Goal: Task Accomplishment & Management: Use online tool/utility

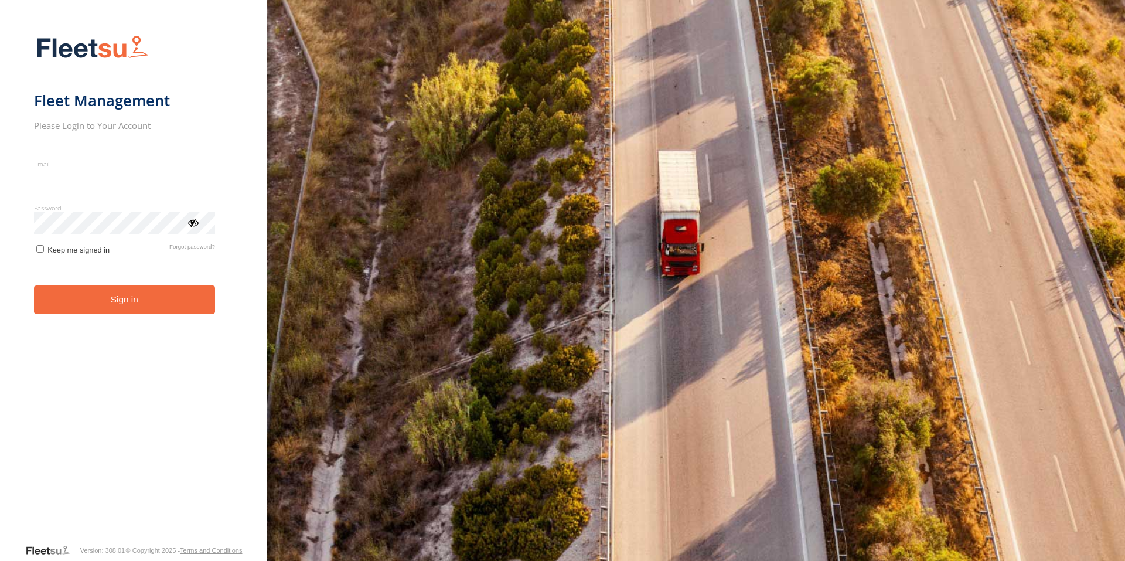
type input "**********"
click at [125, 313] on button "Sign in" at bounding box center [124, 299] width 181 height 29
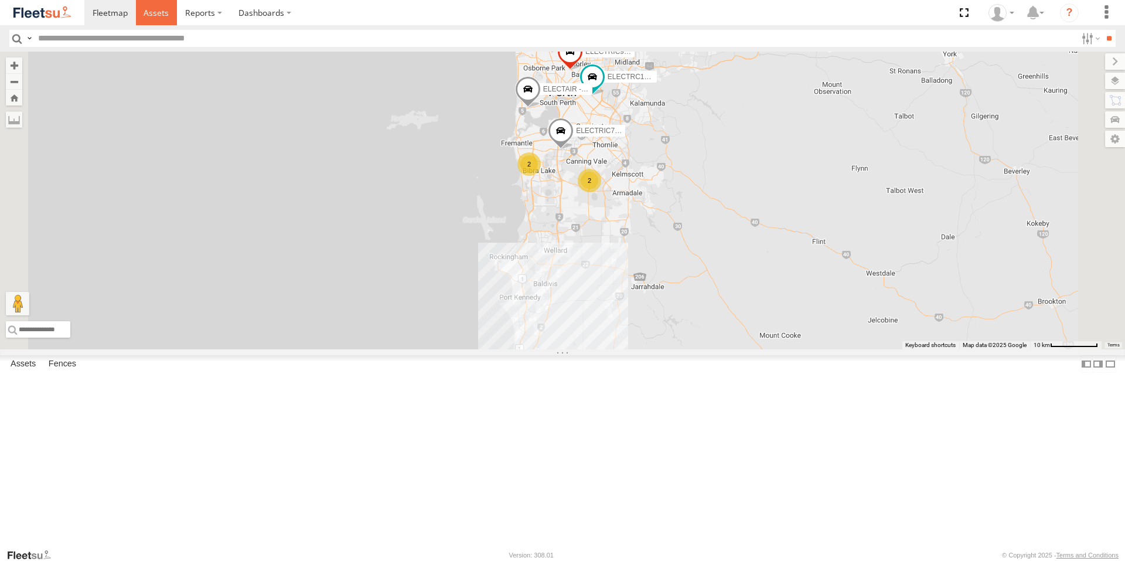
click at [158, 18] on span at bounding box center [156, 12] width 25 height 11
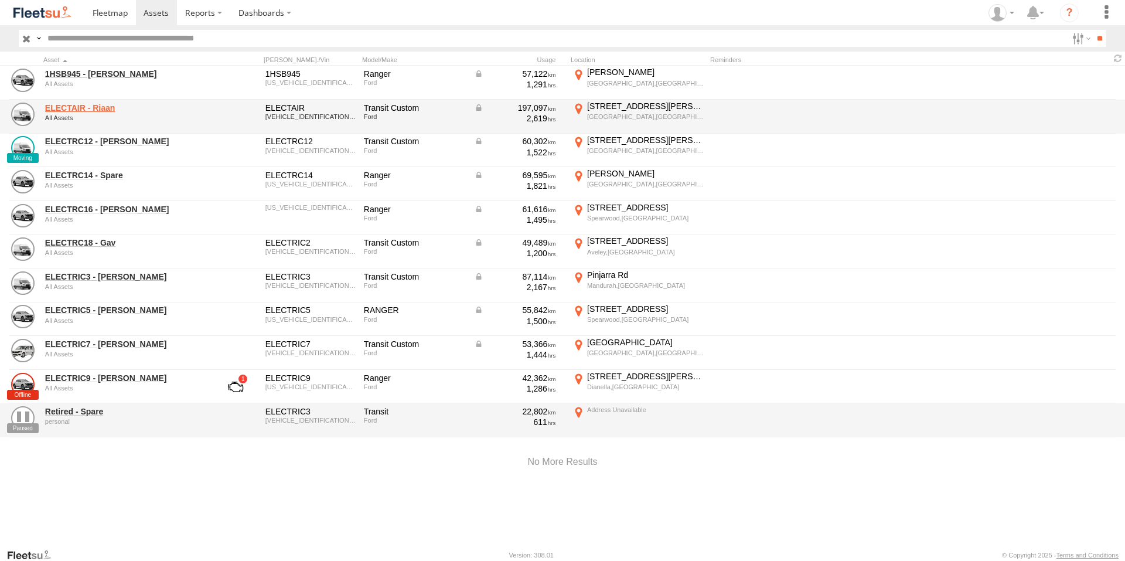
click at [98, 110] on link "ELECTAIR - Riaan" at bounding box center [125, 108] width 161 height 11
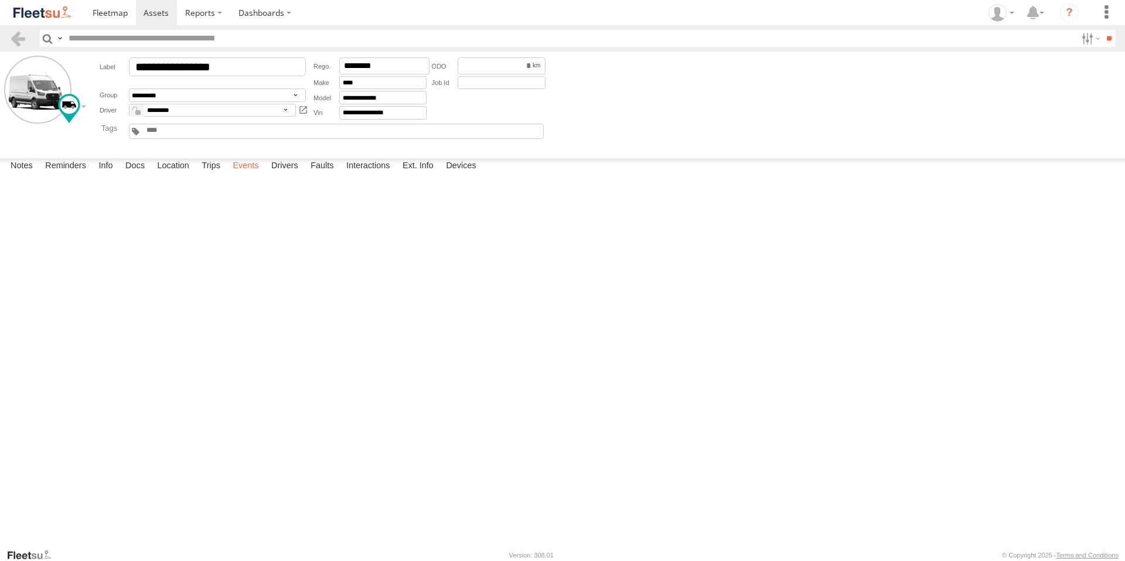
click at [246, 175] on label "Events" at bounding box center [246, 166] width 38 height 16
click at [0, 0] on div "Graylands Rd" at bounding box center [0, 0] width 0 height 0
click at [0, 0] on div "Location Details ×" at bounding box center [0, 0] width 0 height 0
click at [0, 0] on label "×" at bounding box center [0, 0] width 0 height 0
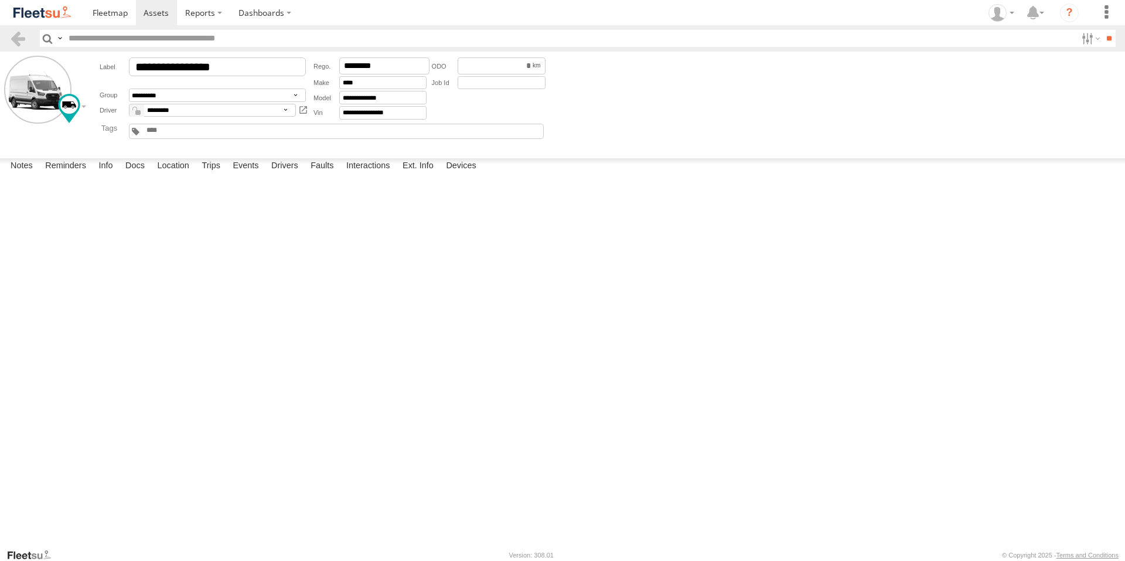
scroll to position [2813, 0]
click at [149, 8] on span at bounding box center [156, 12] width 25 height 11
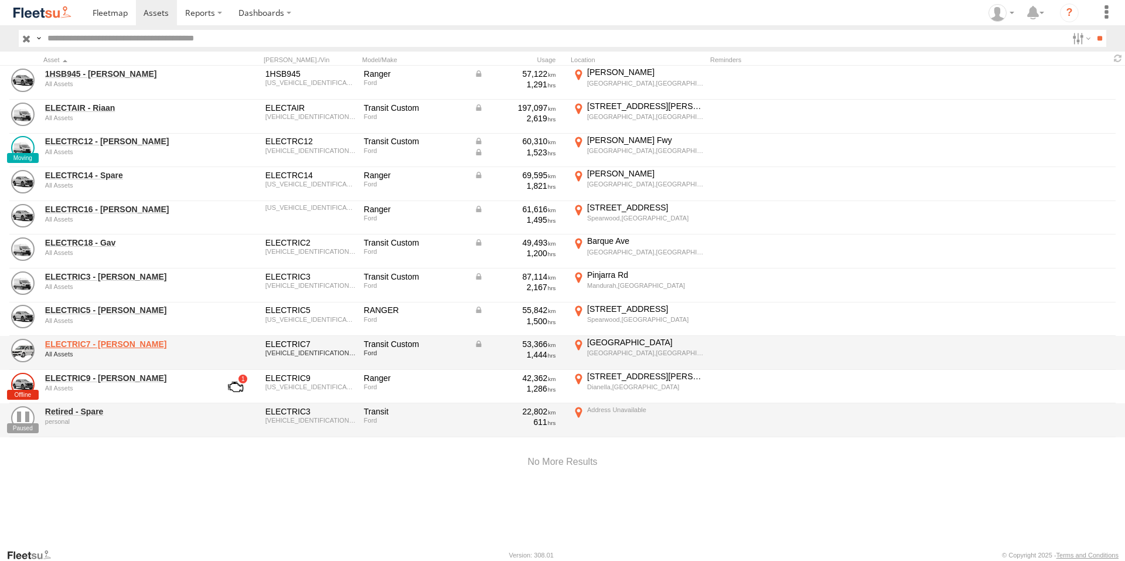
click at [94, 348] on link "ELECTRIC7 - [PERSON_NAME]" at bounding box center [125, 344] width 161 height 11
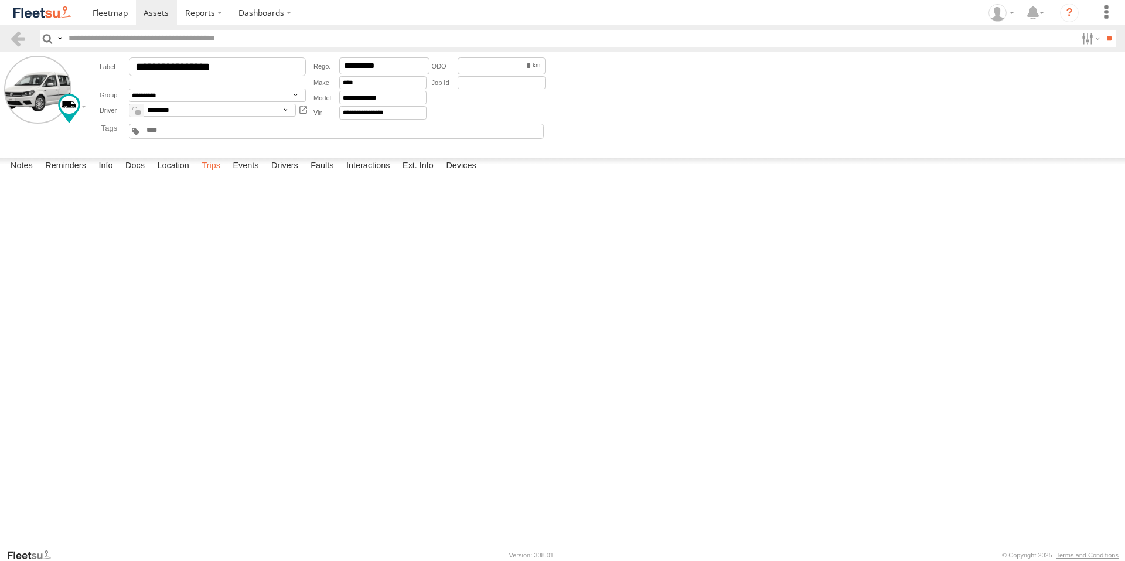
click at [205, 175] on label "Trips" at bounding box center [211, 166] width 30 height 16
click at [0, 0] on label "[GEOGRAPHIC_DATA] -32.06416 115.85833" at bounding box center [0, 0] width 0 height 0
click at [0, 0] on img "Click to see this area on Google Maps" at bounding box center [0, 0] width 0 height 0
click at [0, 0] on label "×" at bounding box center [0, 0] width 0 height 0
